Goal: Feedback & Contribution: Contribute content

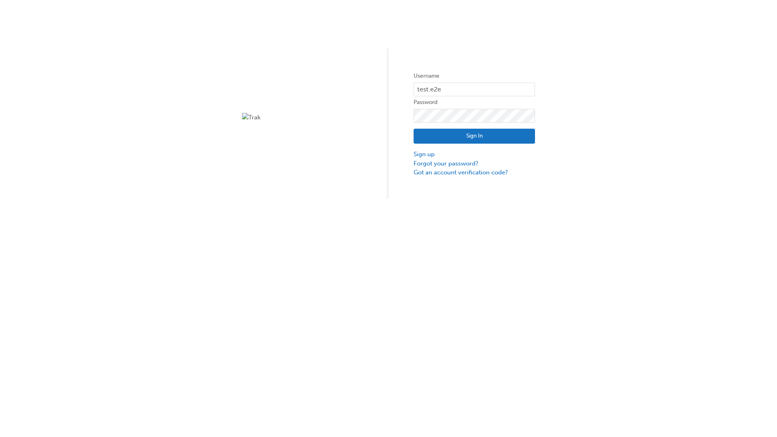
type input "test.e2e.user31"
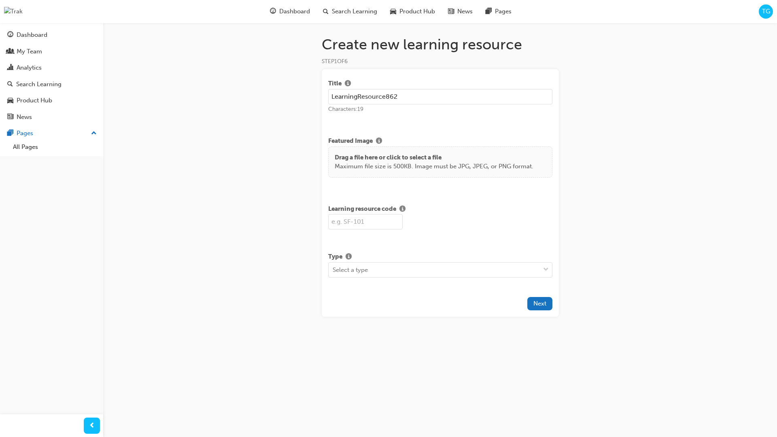
type input "LearningResource862"
type input "LR862"
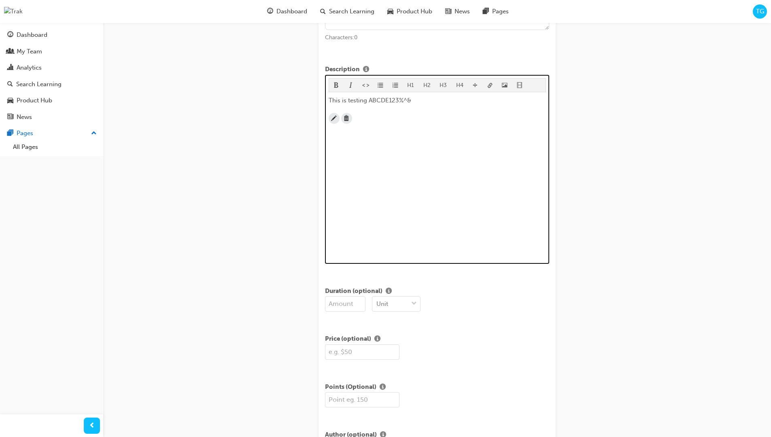
scroll to position [196, 0]
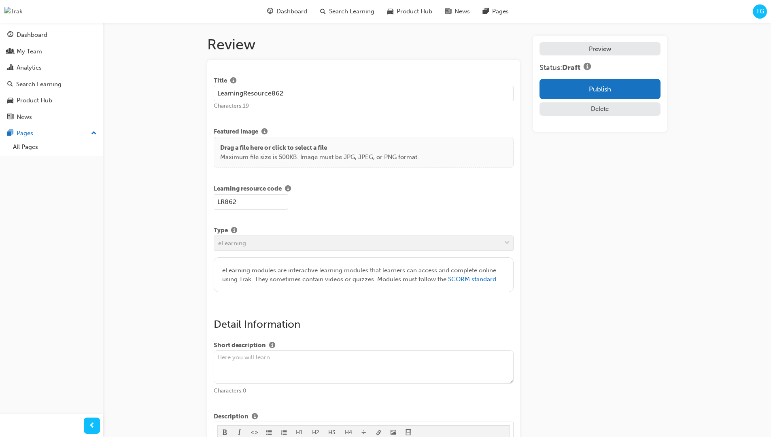
scroll to position [155, 0]
